Goal: Information Seeking & Learning: Learn about a topic

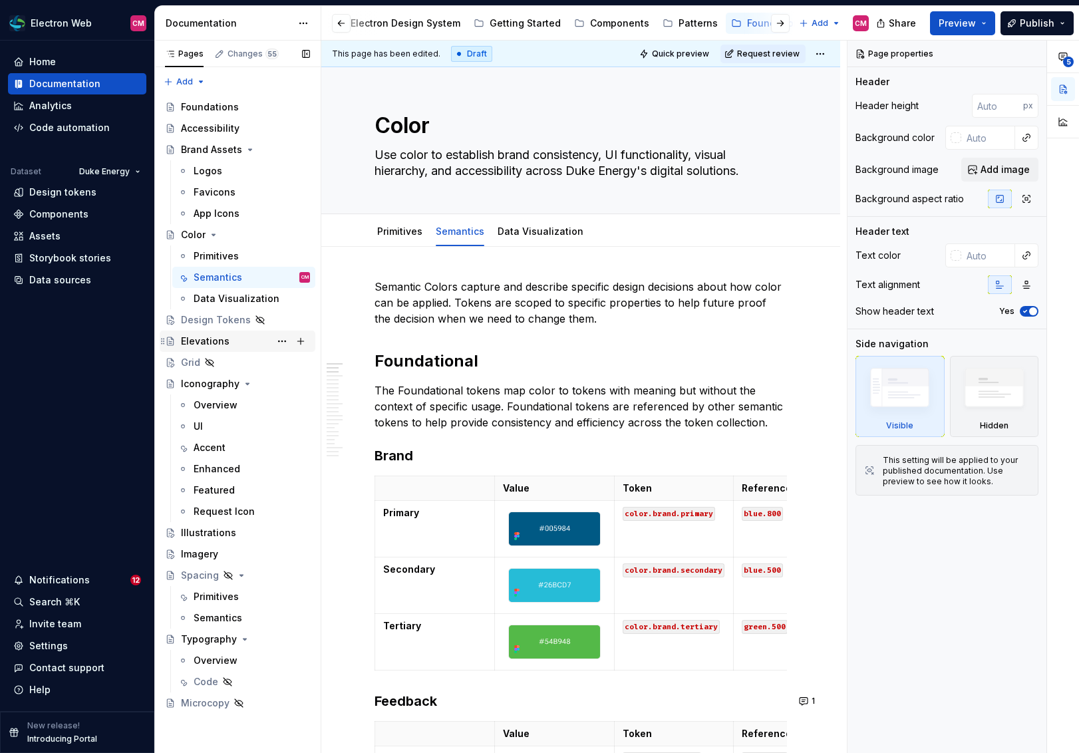
scroll to position [0, 122]
click at [199, 400] on div "Overview" at bounding box center [216, 404] width 44 height 13
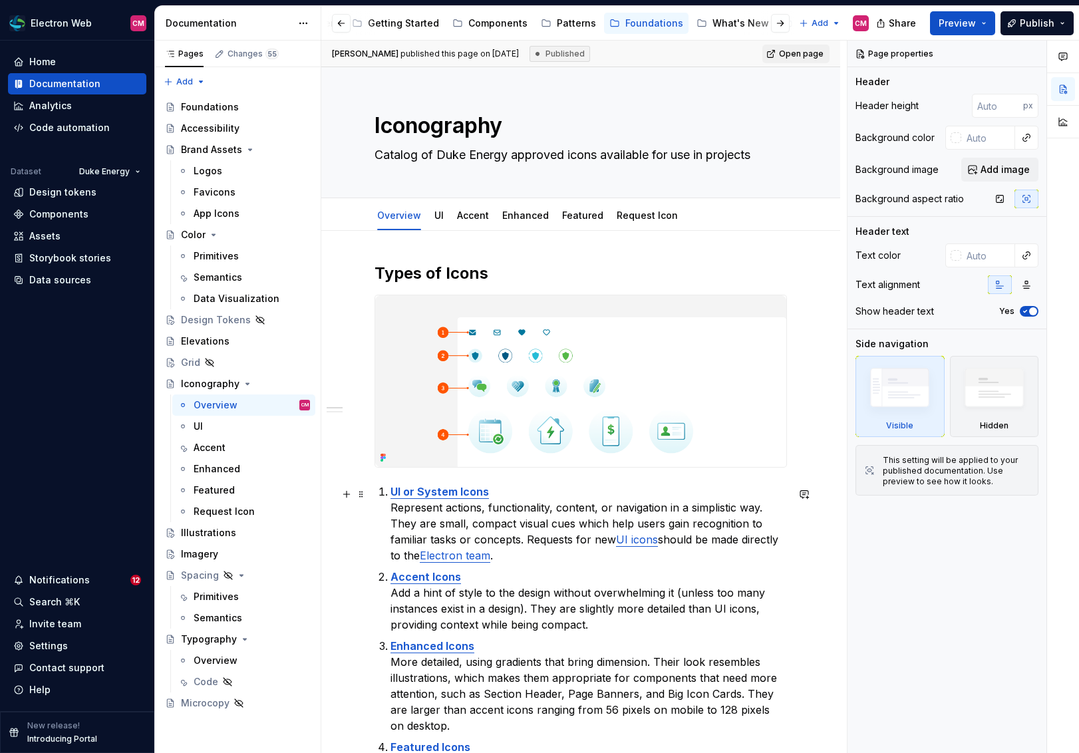
type textarea "*"
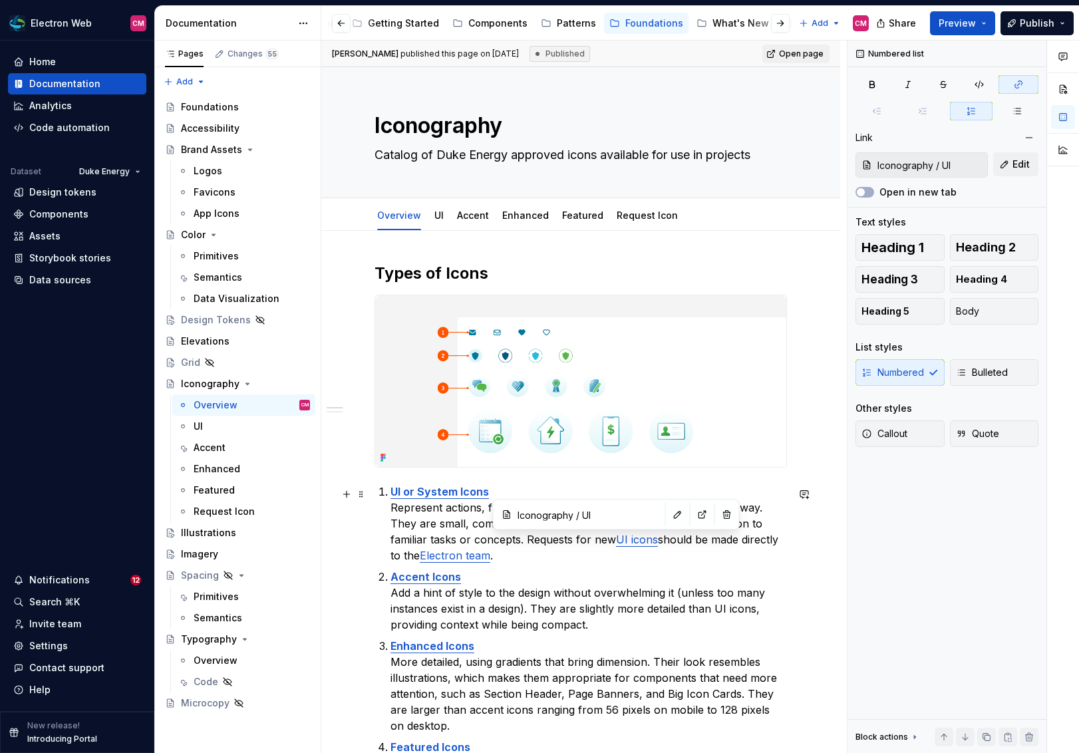
click at [616, 539] on link "UI icons" at bounding box center [637, 539] width 42 height 13
click at [718, 521] on button "button" at bounding box center [727, 515] width 19 height 19
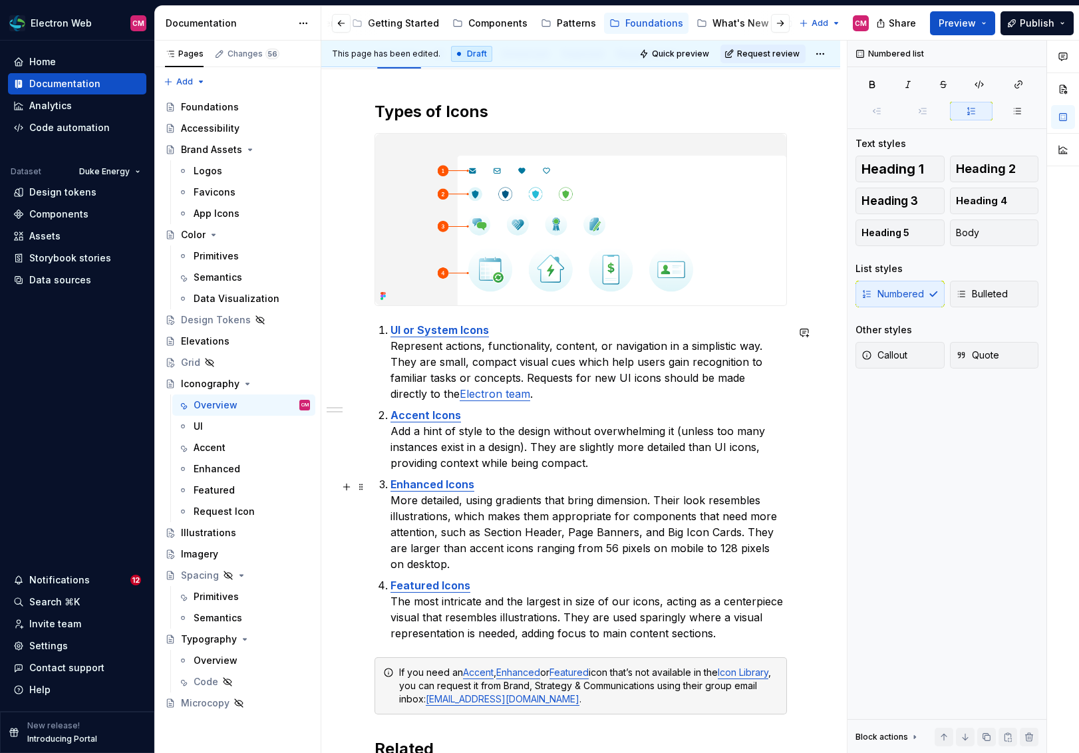
scroll to position [166, 0]
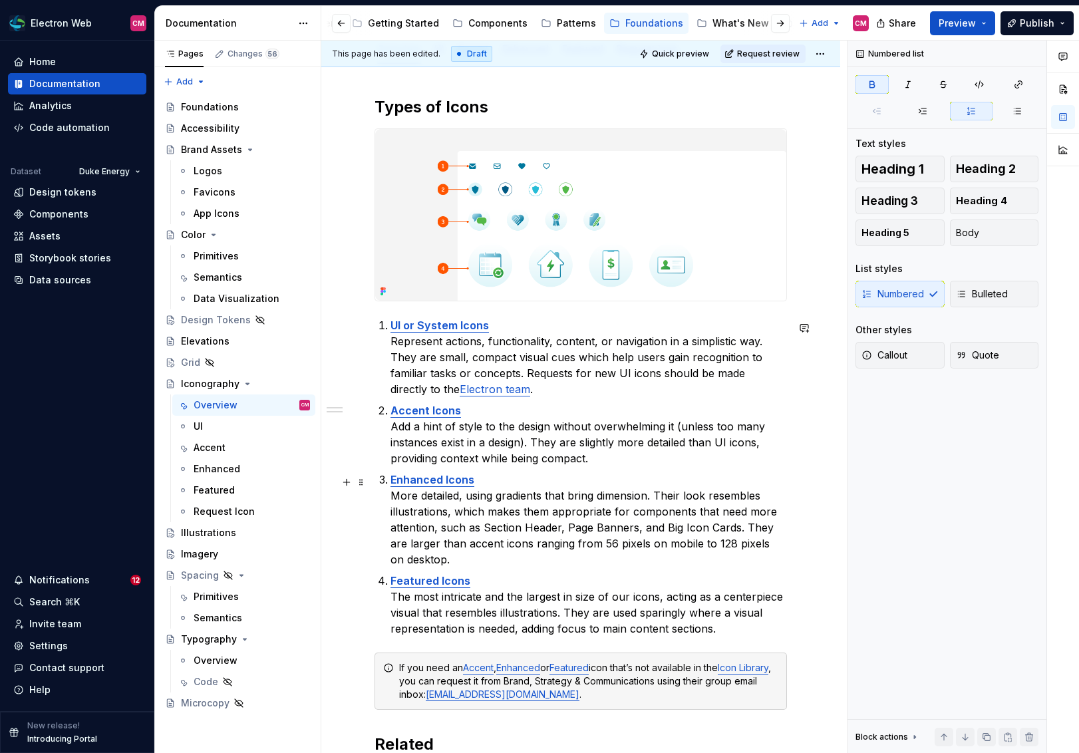
click at [625, 469] on ol "UI or System Icons Represent actions, functionality, content, or navigation in …" at bounding box center [588, 476] width 396 height 319
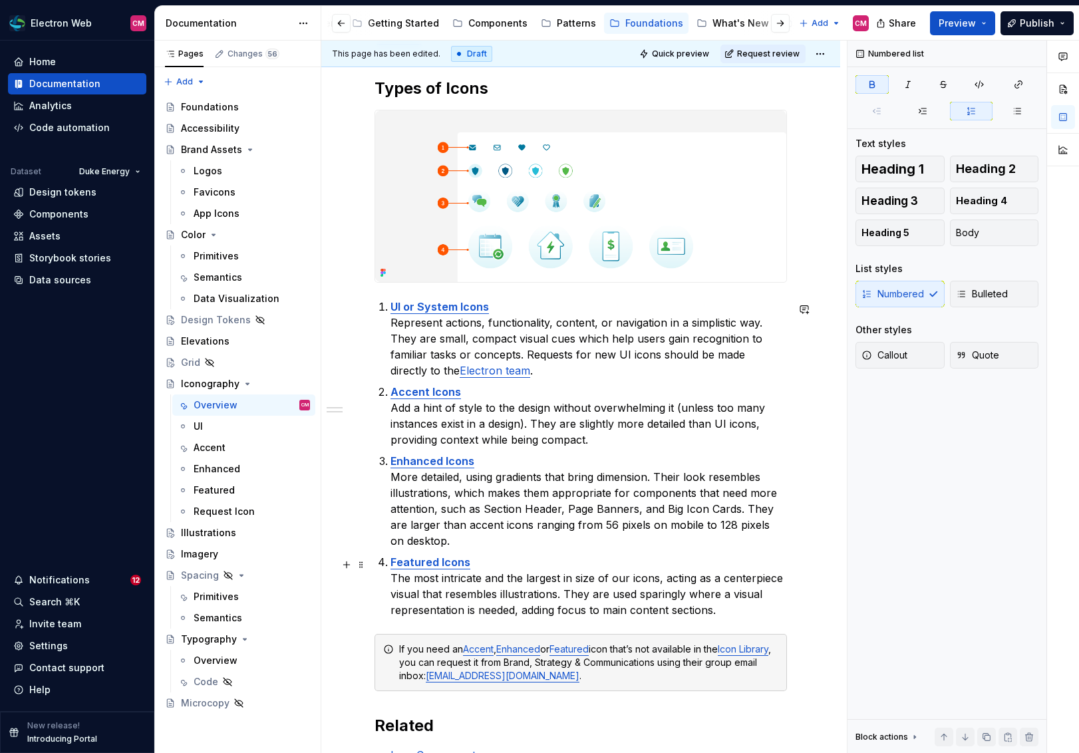
scroll to position [186, 0]
click at [736, 648] on link "Icon Library" at bounding box center [743, 647] width 51 height 11
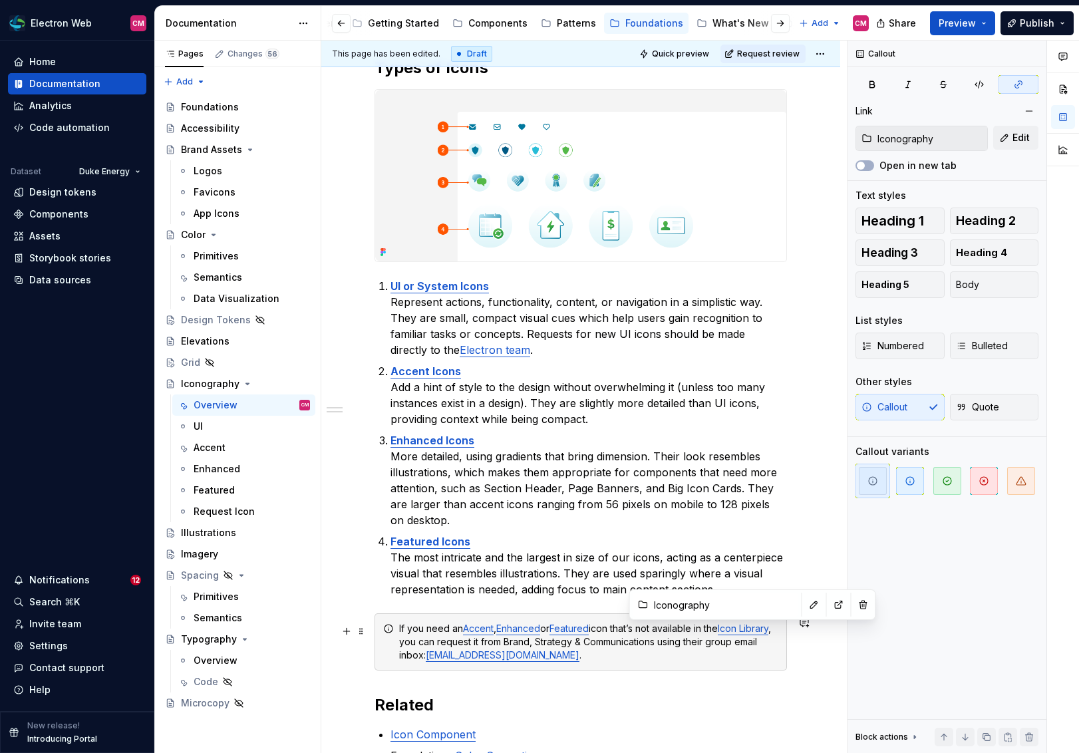
scroll to position [212, 0]
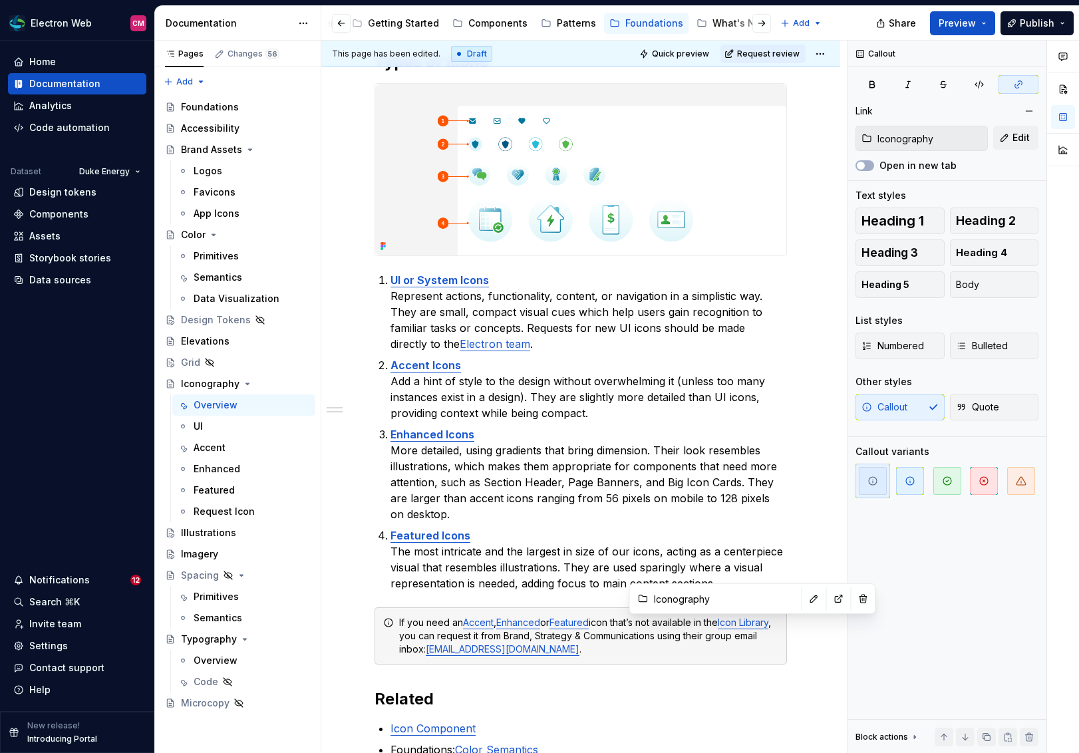
type textarea "*"
